Goal: Find specific page/section: Find specific page/section

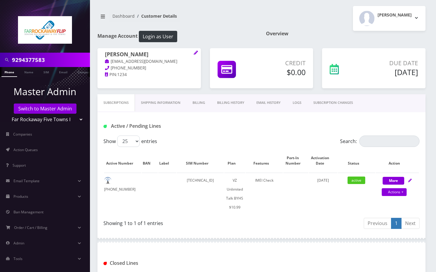
scroll to position [88, 0]
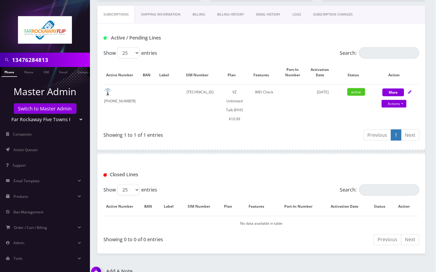
click at [16, 61] on input "13476284813" at bounding box center [50, 59] width 76 height 11
type input "3476284813"
click at [11, 73] on link "Phone" at bounding box center [9, 72] width 16 height 10
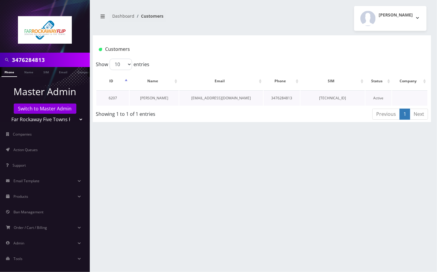
click at [164, 97] on link "Rivky Wrotzlovsky" at bounding box center [154, 98] width 28 height 5
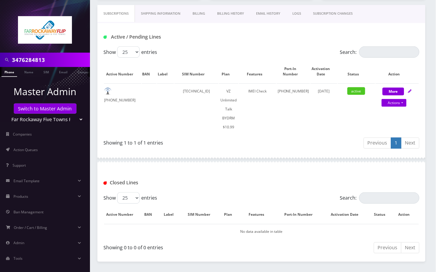
scroll to position [97, 0]
